Goal: Task Accomplishment & Management: Complete application form

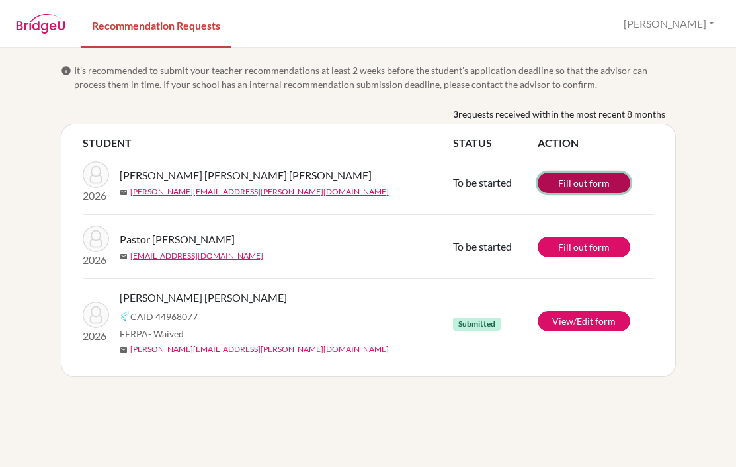
click at [582, 185] on link "Fill out form" at bounding box center [584, 183] width 93 height 21
